Goal: Task Accomplishment & Management: Manage account settings

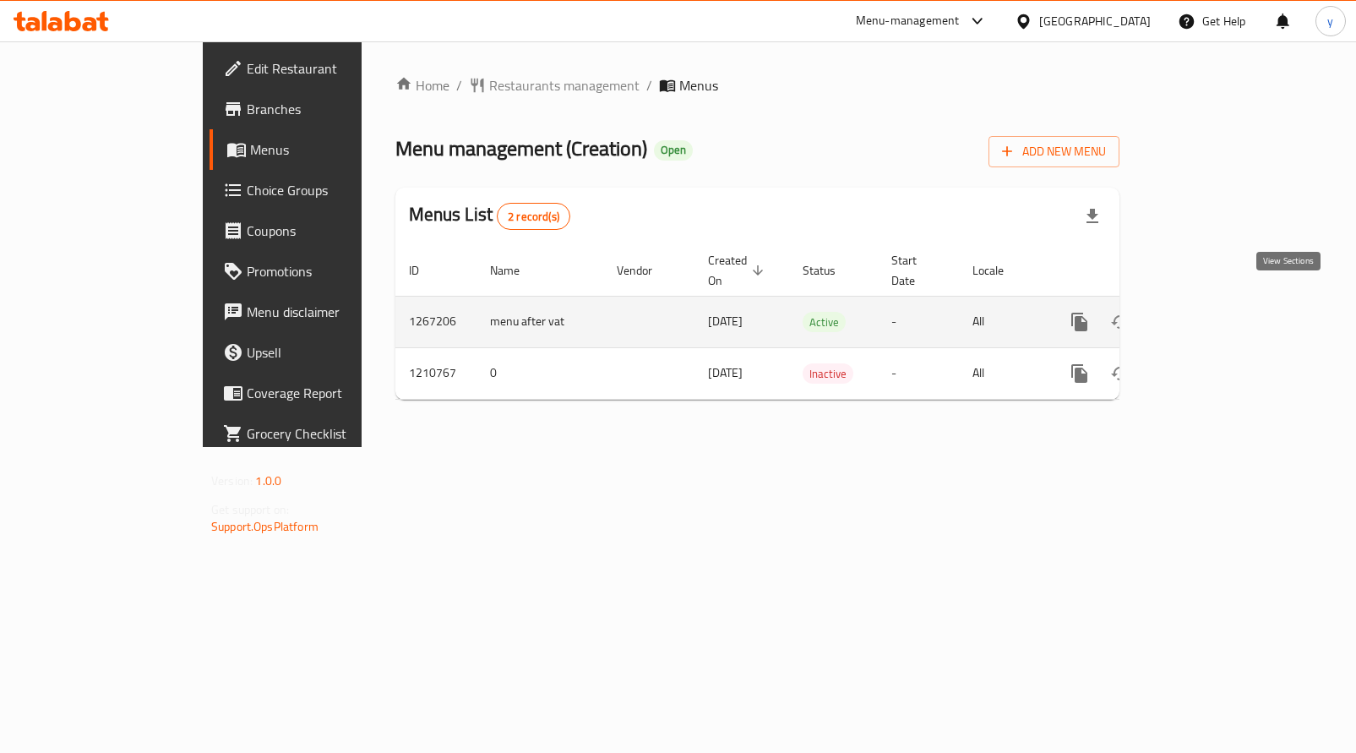
click at [1222, 314] on link "enhanced table" at bounding box center [1201, 322] width 41 height 41
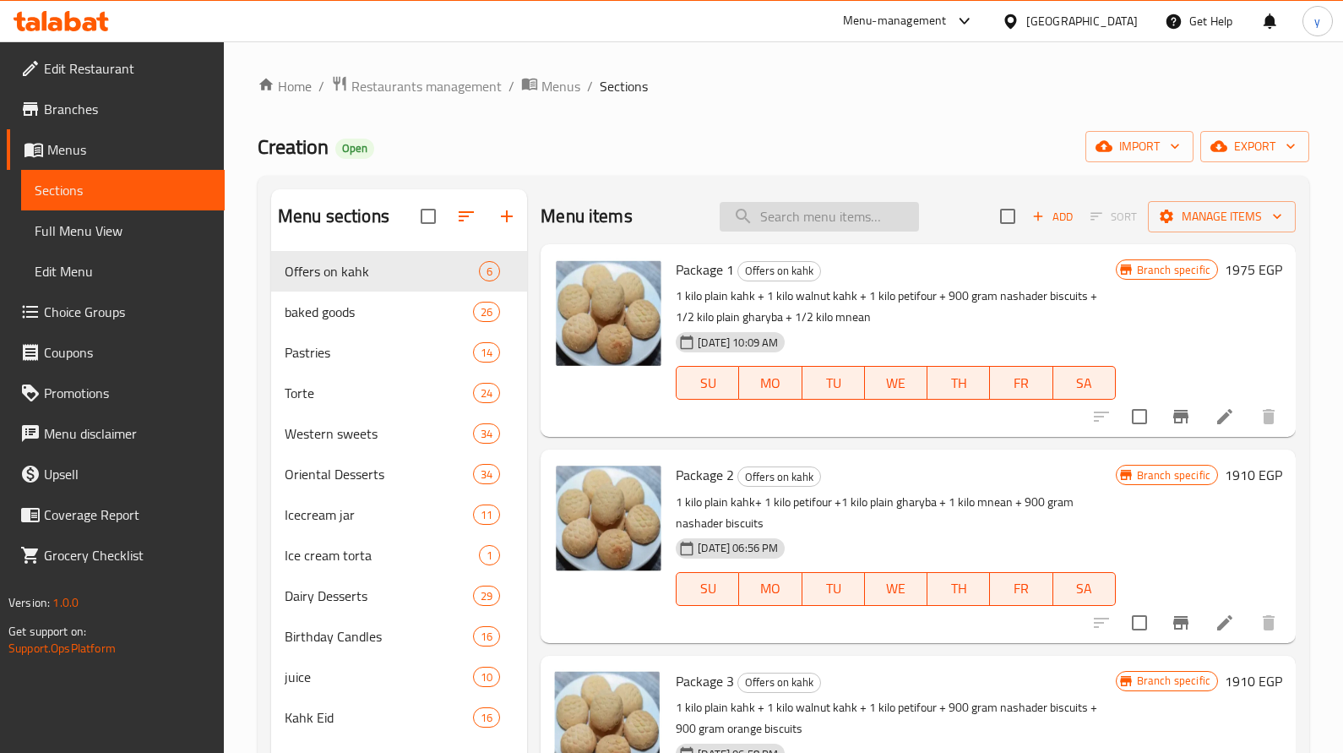
click at [787, 208] on input "search" at bounding box center [819, 217] width 199 height 30
paste input "طبق مشكل مينى باتيه جبن و [PERSON_NAME]"
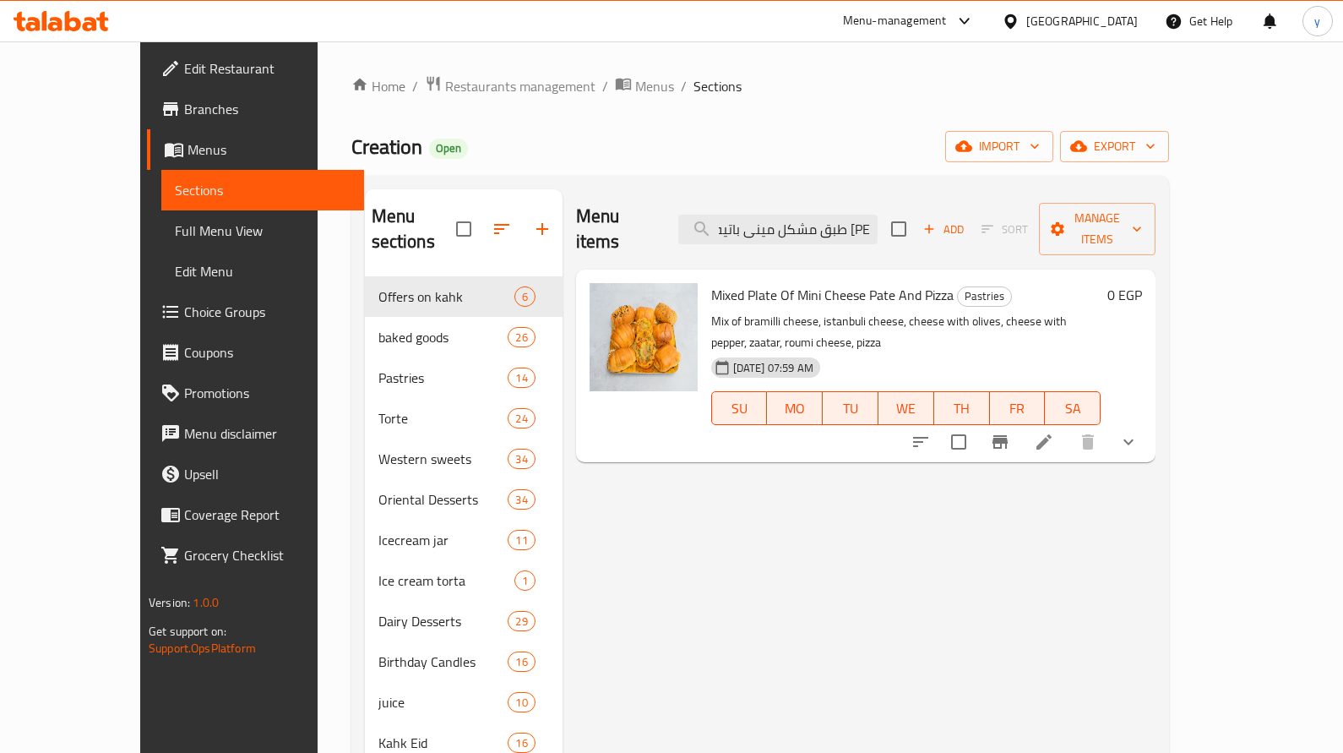
type input "طبق مشكل مينى باتيه جبن و [PERSON_NAME]"
click at [1068, 427] on li at bounding box center [1044, 442] width 47 height 30
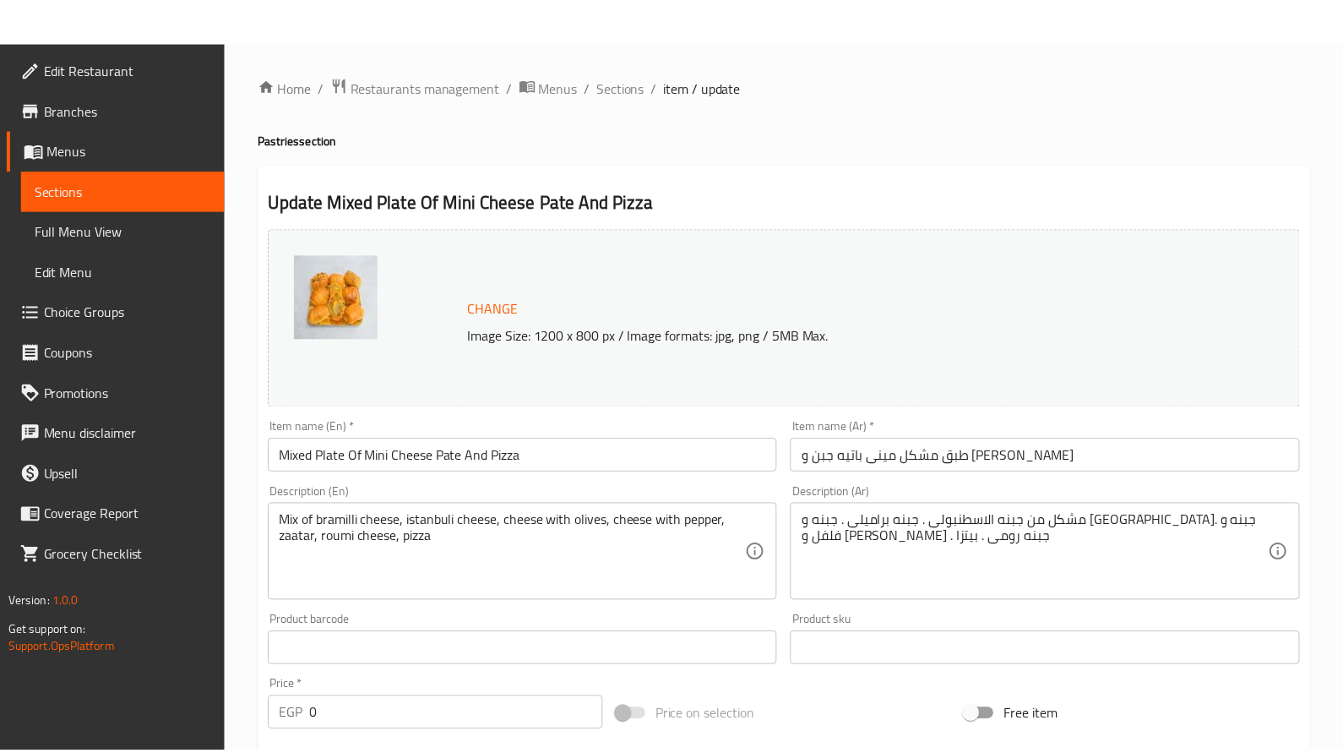
scroll to position [553, 0]
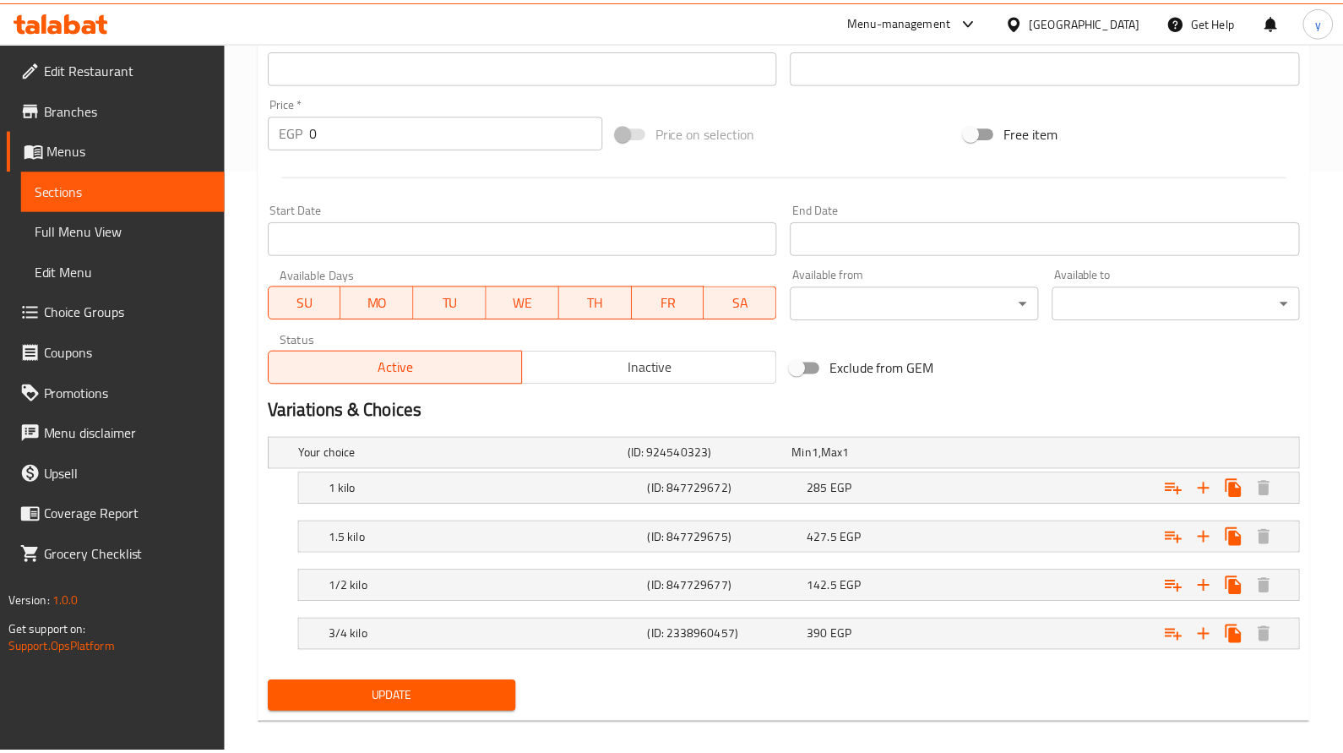
scroll to position [602, 0]
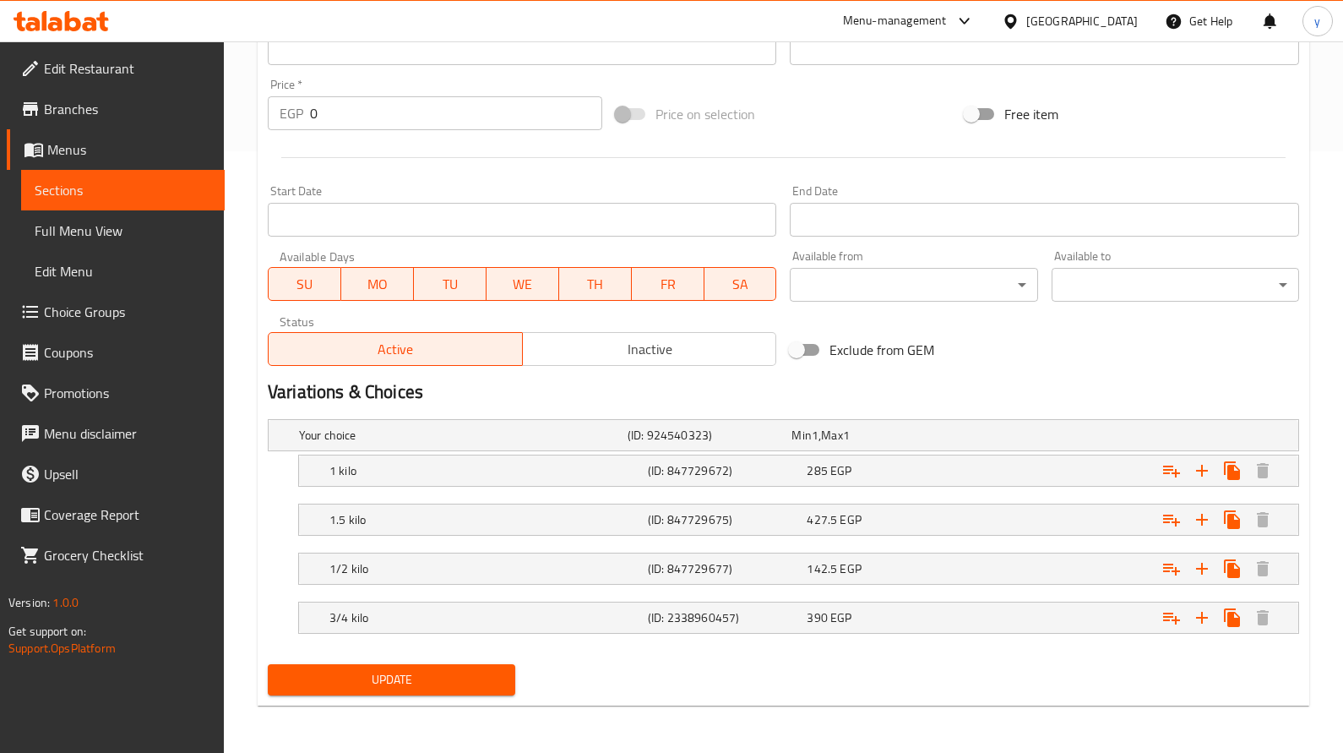
click at [39, 33] on div at bounding box center [61, 21] width 123 height 34
click at [28, 16] on icon at bounding box center [61, 21] width 95 height 20
